Goal: Navigation & Orientation: Find specific page/section

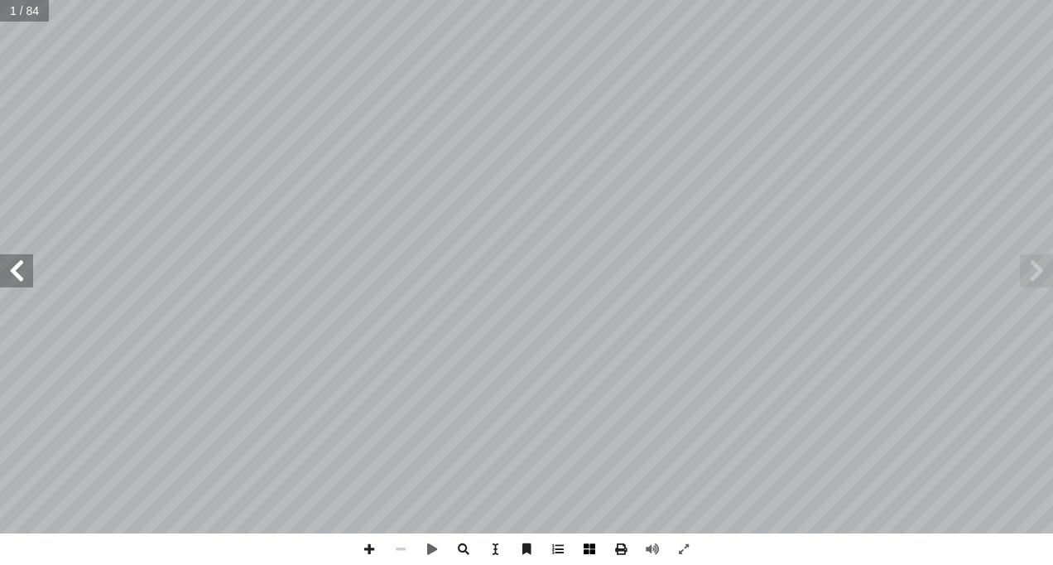
click at [598, 551] on span at bounding box center [589, 548] width 31 height 31
click at [376, 549] on span at bounding box center [368, 548] width 31 height 31
click at [366, 556] on span at bounding box center [368, 548] width 31 height 31
click at [366, 546] on span at bounding box center [368, 548] width 31 height 31
click at [397, 549] on span at bounding box center [400, 548] width 31 height 31
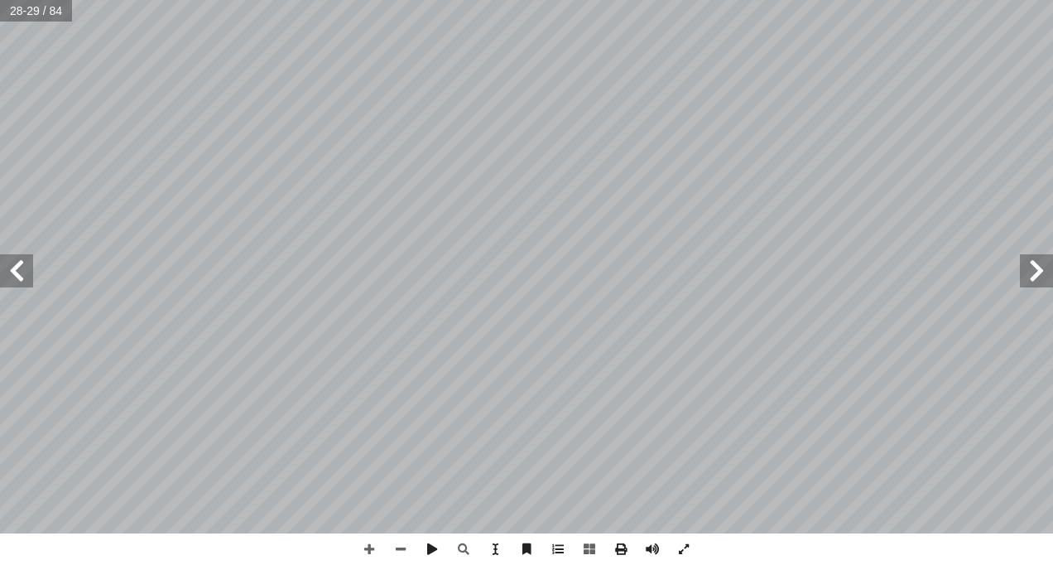
click at [31, 271] on span at bounding box center [16, 270] width 33 height 33
click at [1044, 266] on span at bounding box center [1036, 270] width 33 height 33
click at [17, 283] on span at bounding box center [16, 270] width 33 height 33
